Goal: Task Accomplishment & Management: Complete application form

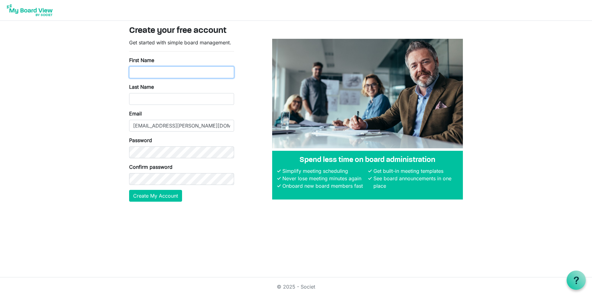
click at [168, 71] on input "First Name" at bounding box center [181, 72] width 105 height 12
type input "Bill"
type input "[PERSON_NAME]"
click at [129, 190] on button "Create My Account" at bounding box center [155, 196] width 53 height 12
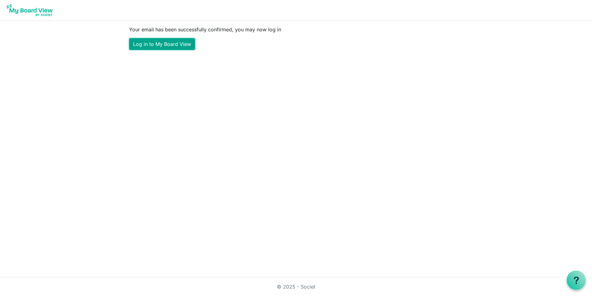
click at [158, 43] on link "Log in to My Board View" at bounding box center [162, 44] width 66 height 12
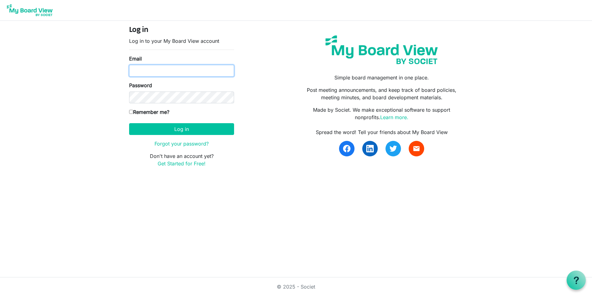
click at [147, 69] on input "Email" at bounding box center [181, 71] width 105 height 12
type input "[EMAIL_ADDRESS][PERSON_NAME][DOMAIN_NAME]"
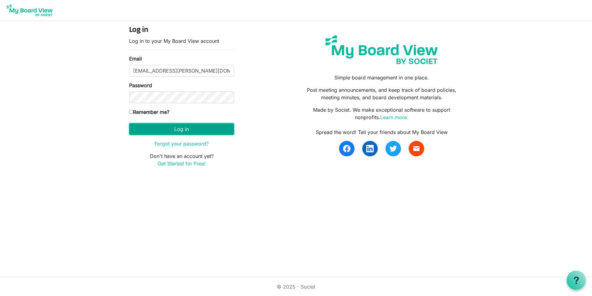
click at [185, 129] on button "Log in" at bounding box center [181, 129] width 105 height 12
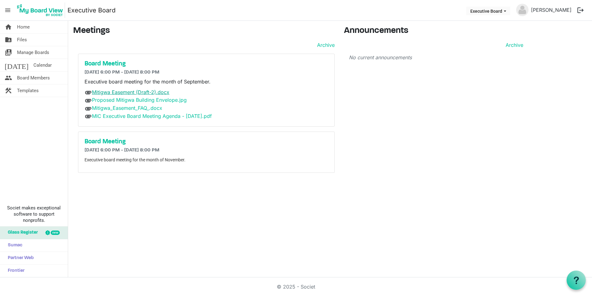
click at [144, 94] on link "Mitigwa Easement (Draft-2).docx" at bounding box center [130, 92] width 77 height 6
click at [145, 91] on link "Mitigwa Easement (Draft-2).docx" at bounding box center [130, 92] width 77 height 6
click at [138, 100] on link "Proposed Mitigwa Building Envelope.jpg" at bounding box center [139, 100] width 95 height 6
click at [571, 7] on link "Bill Boatwright" at bounding box center [552, 10] width 46 height 12
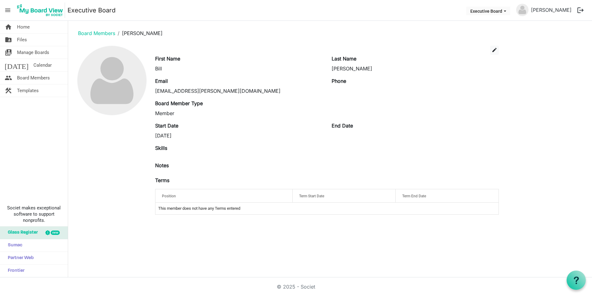
click at [580, 7] on button "logout" at bounding box center [580, 10] width 13 height 13
